Goal: Task Accomplishment & Management: Use online tool/utility

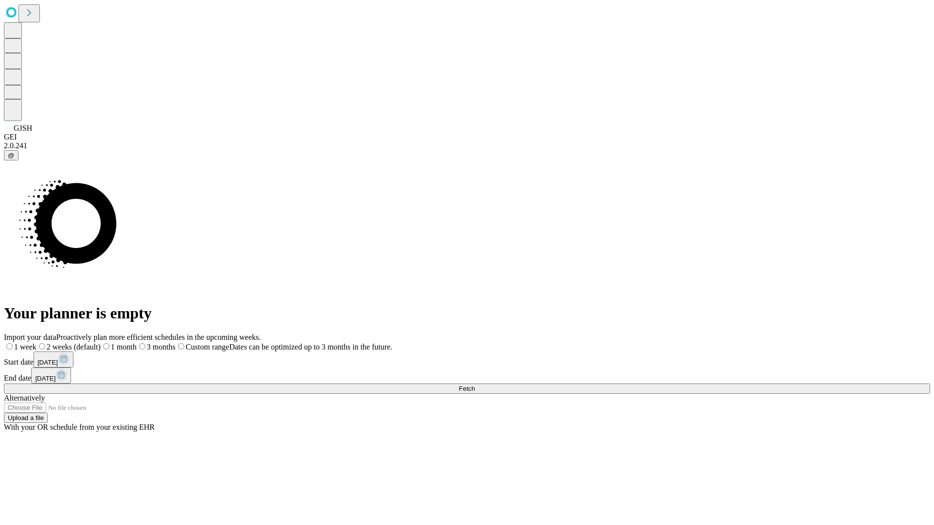
click at [475, 385] on span "Fetch" at bounding box center [467, 388] width 16 height 7
